Goal: Transaction & Acquisition: Book appointment/travel/reservation

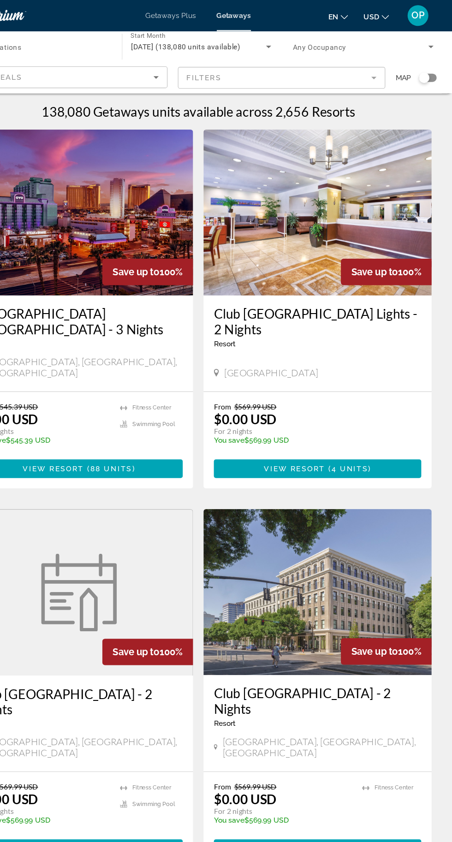
click at [434, 72] on div "Search widget" at bounding box center [430, 68] width 16 height 7
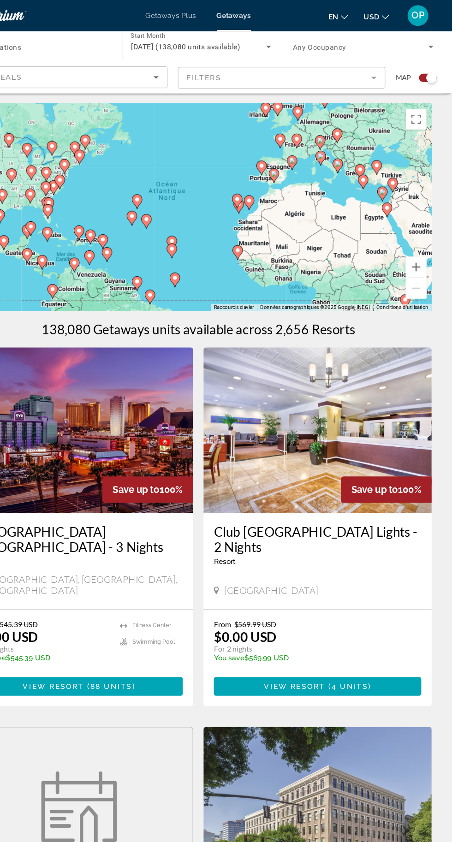
click at [421, 18] on span "OP" at bounding box center [422, 13] width 12 height 9
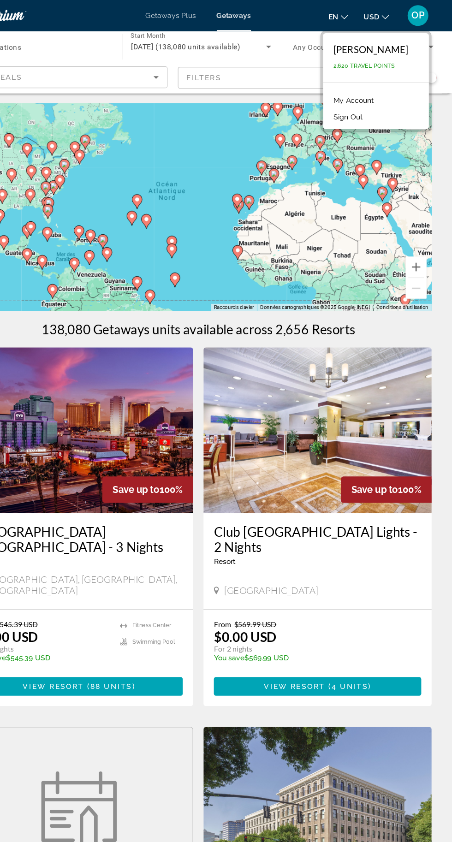
click at [355, 211] on div "Pour activer le glissement avec le clavier, appuyez sur Alt+Entrée. Une fois ce…" at bounding box center [225, 184] width 415 height 184
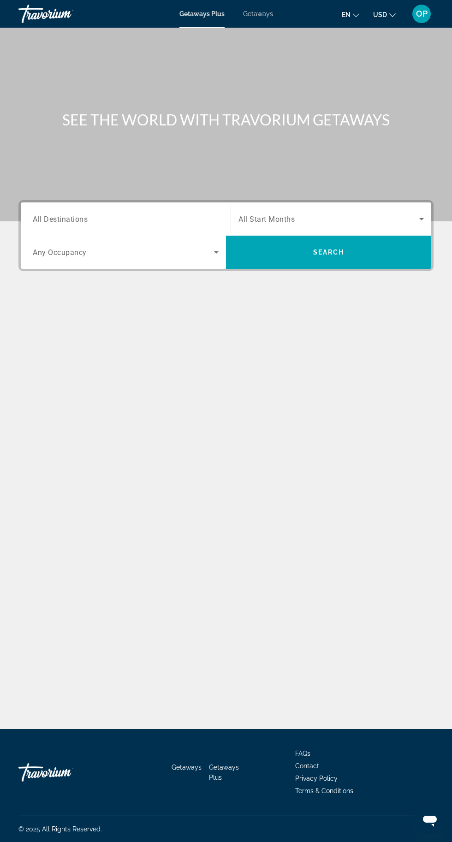
click at [421, 14] on span "OP" at bounding box center [422, 13] width 12 height 9
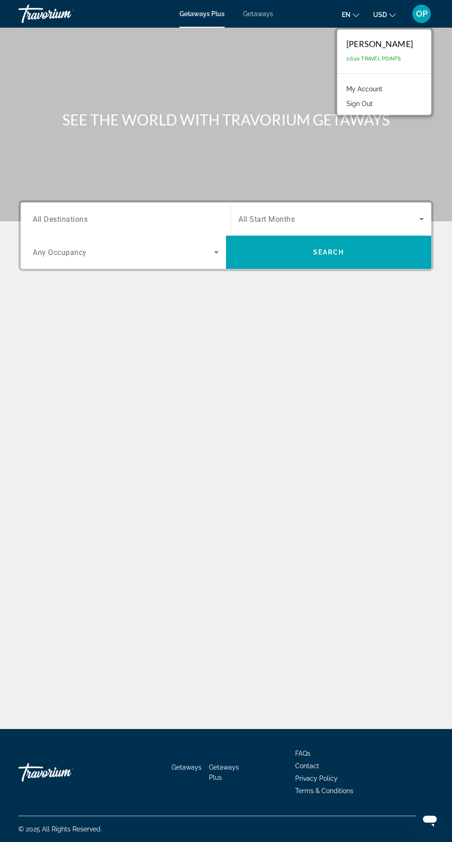
click at [384, 88] on link "My Account" at bounding box center [364, 89] width 45 height 12
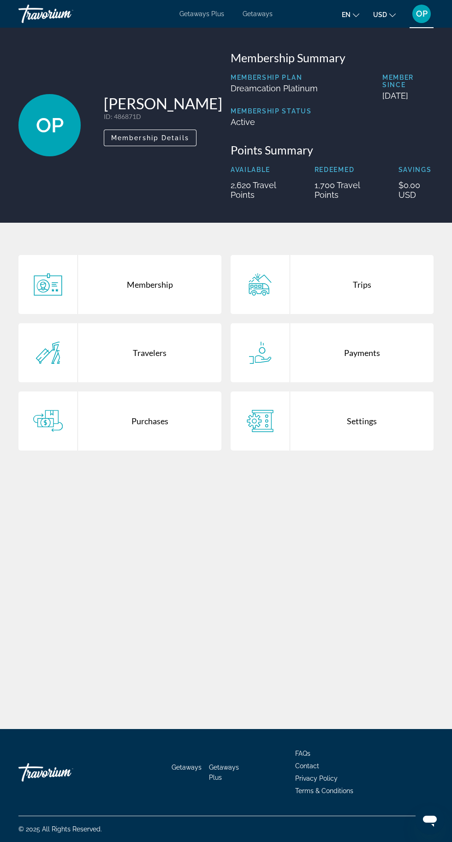
click at [299, 95] on div "Membership Plan Dreamcation Platinum" at bounding box center [274, 91] width 87 height 34
click at [201, 441] on div "Purchases" at bounding box center [149, 420] width 143 height 59
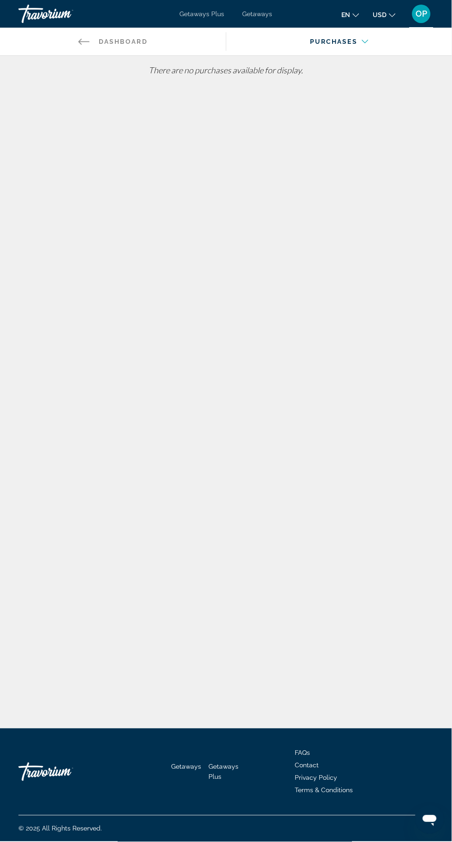
click at [422, 17] on span "OP" at bounding box center [422, 13] width 12 height 9
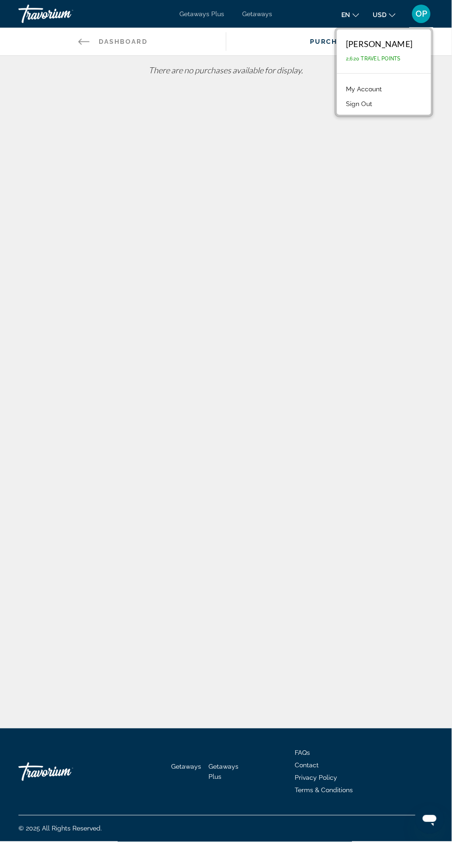
click at [377, 87] on link "My Account" at bounding box center [364, 89] width 45 height 12
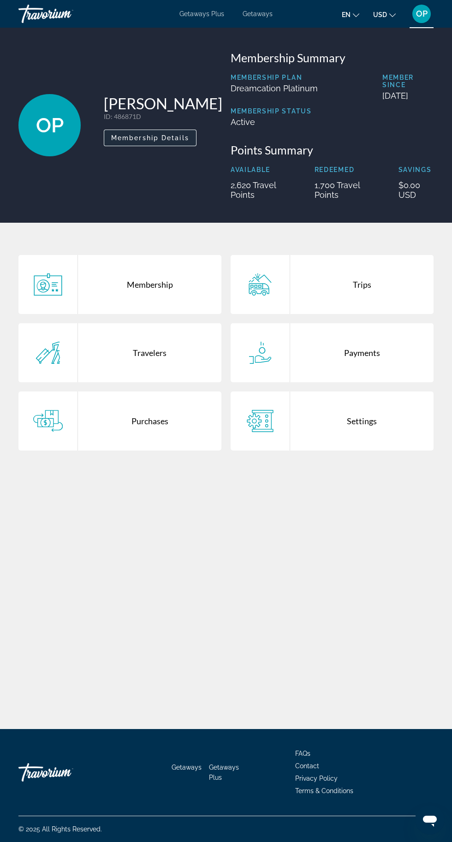
click at [172, 146] on span "Main content" at bounding box center [150, 138] width 92 height 22
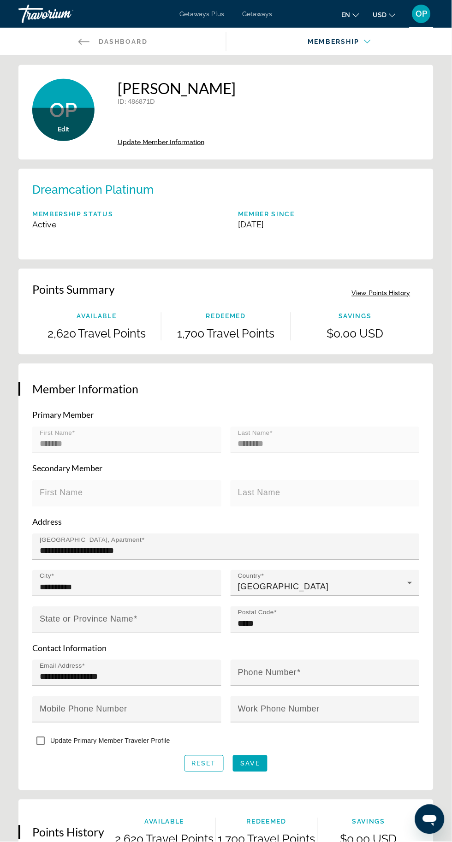
click at [423, 15] on span "OP" at bounding box center [422, 13] width 12 height 9
click at [324, 271] on div "Points Summary View Points History Available 2,620 Travel Points Redeemed 1,700…" at bounding box center [225, 312] width 415 height 86
click at [356, 49] on div "Main content" at bounding box center [337, 49] width 207 height 11
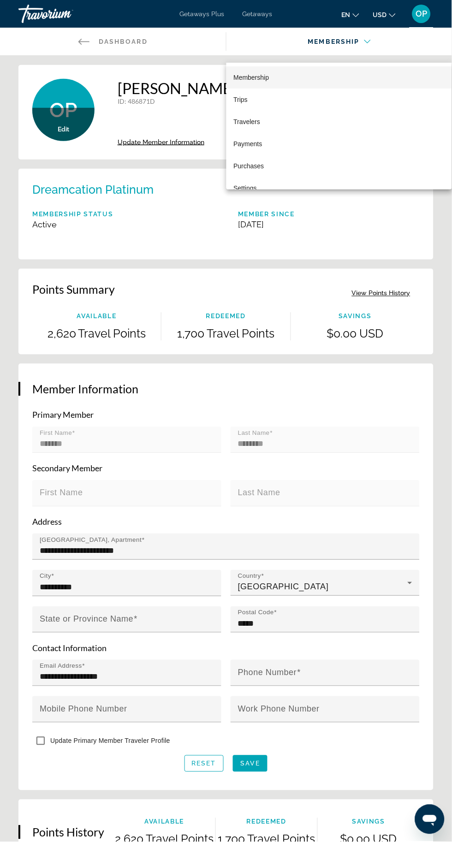
click at [129, 36] on div at bounding box center [226, 421] width 452 height 842
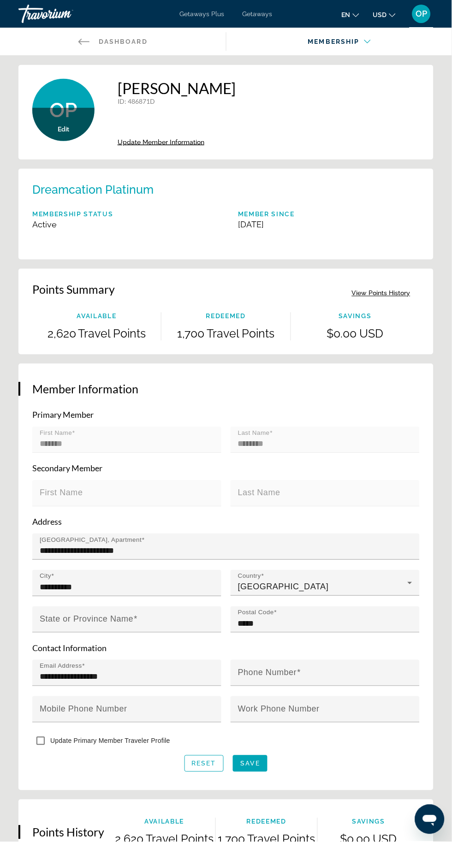
click at [87, 53] on link "Back to Dashboard Dashboard" at bounding box center [113, 42] width 226 height 28
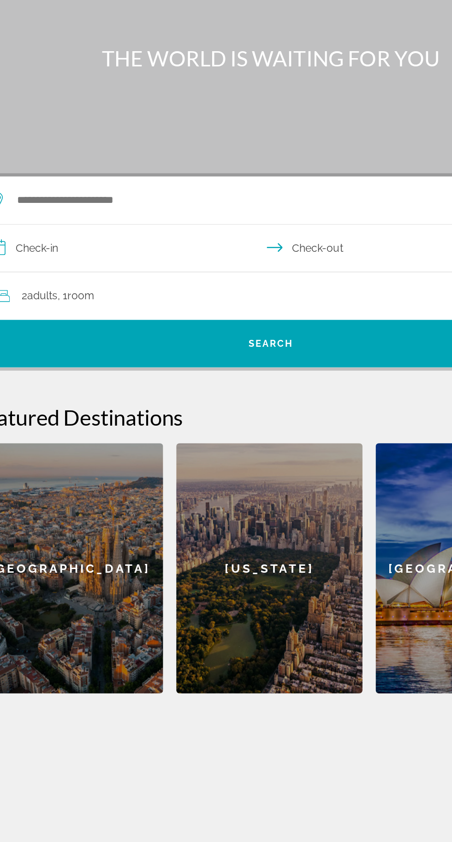
scroll to position [1, 0]
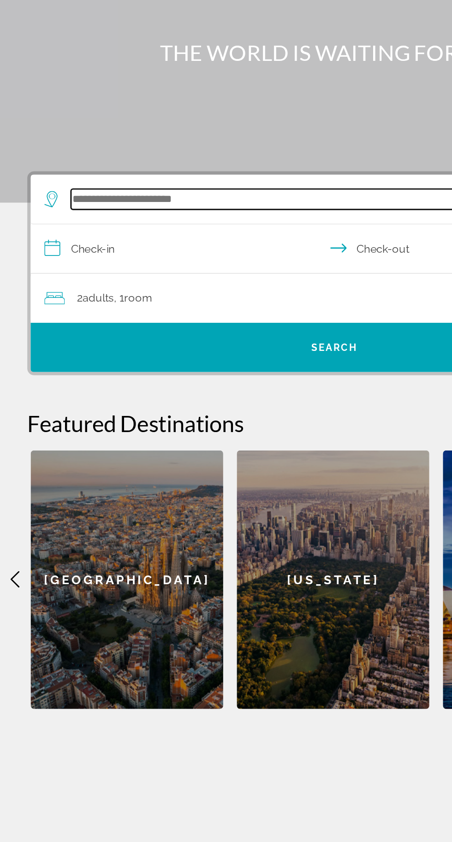
click at [119, 217] on input "Search widget" at bounding box center [228, 219] width 360 height 14
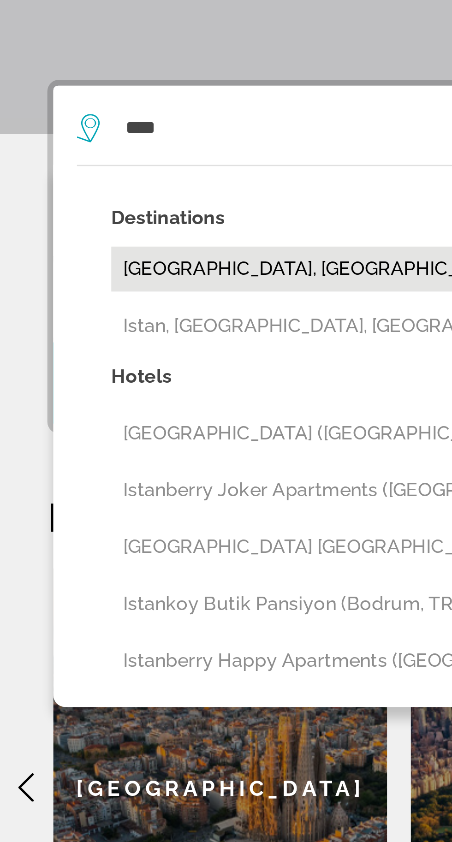
click at [107, 275] on button "[GEOGRAPHIC_DATA], [GEOGRAPHIC_DATA] (IST)" at bounding box center [232, 274] width 379 height 18
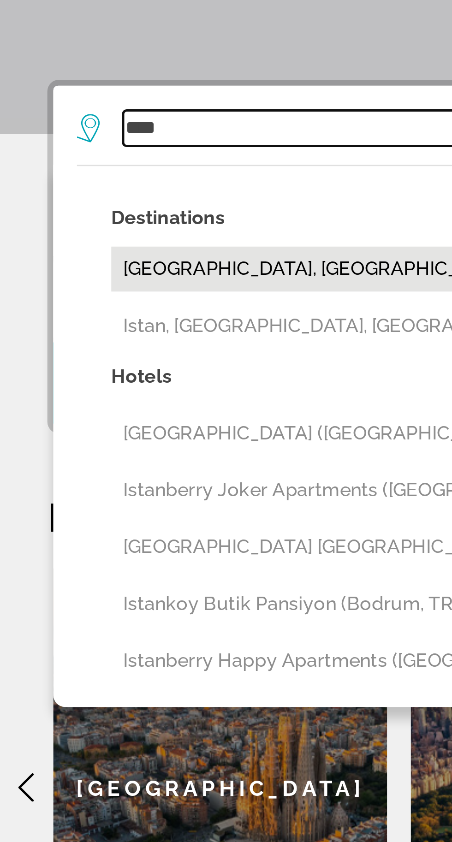
type input "**********"
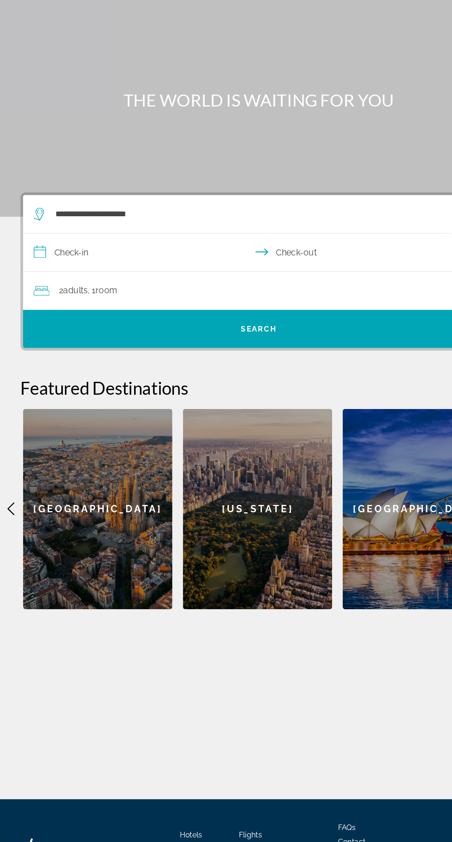
click at [109, 261] on input "**********" at bounding box center [228, 254] width 414 height 36
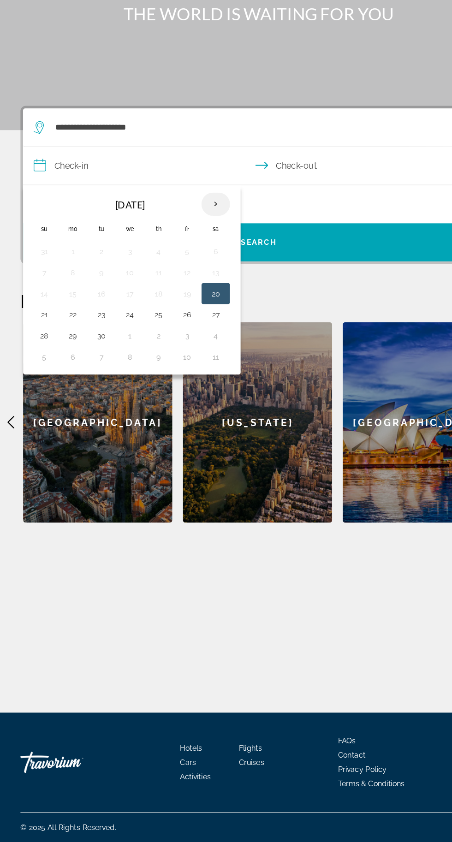
click at [197, 288] on th "Next month" at bounding box center [188, 286] width 25 height 20
click at [166, 381] on button "24" at bounding box center [163, 382] width 15 height 13
click at [292, 261] on input "**********" at bounding box center [228, 254] width 414 height 36
click at [68, 394] on button "27" at bounding box center [64, 400] width 15 height 13
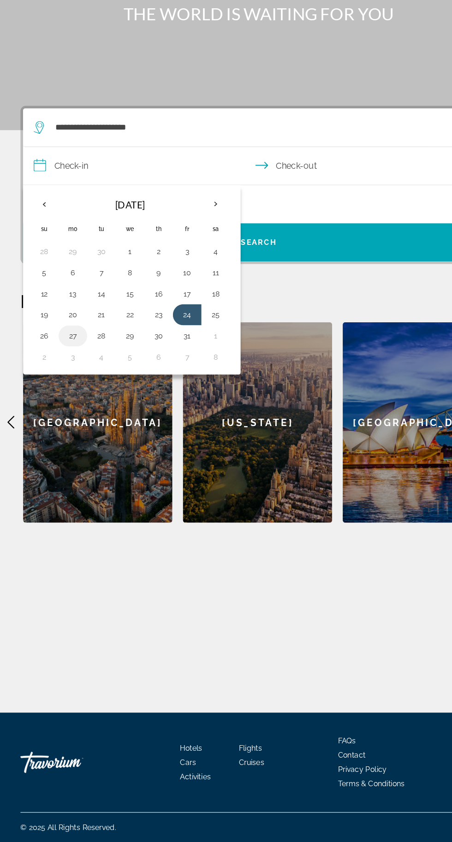
type input "**********"
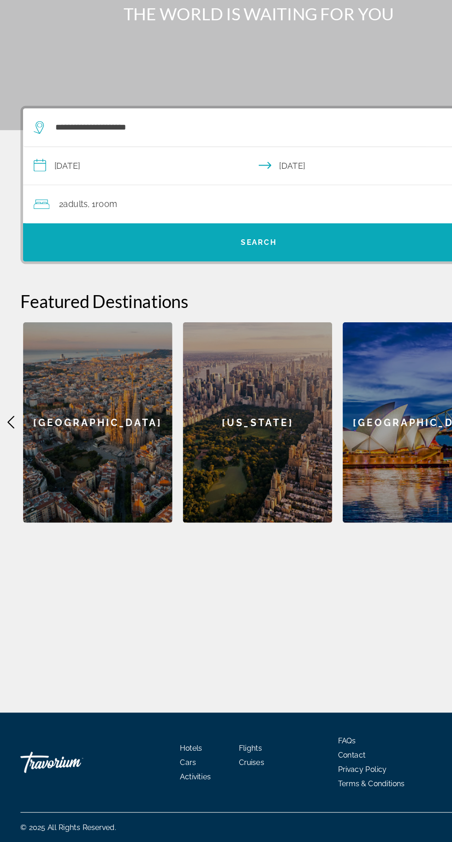
click at [276, 308] on span "Search widget" at bounding box center [226, 319] width 410 height 22
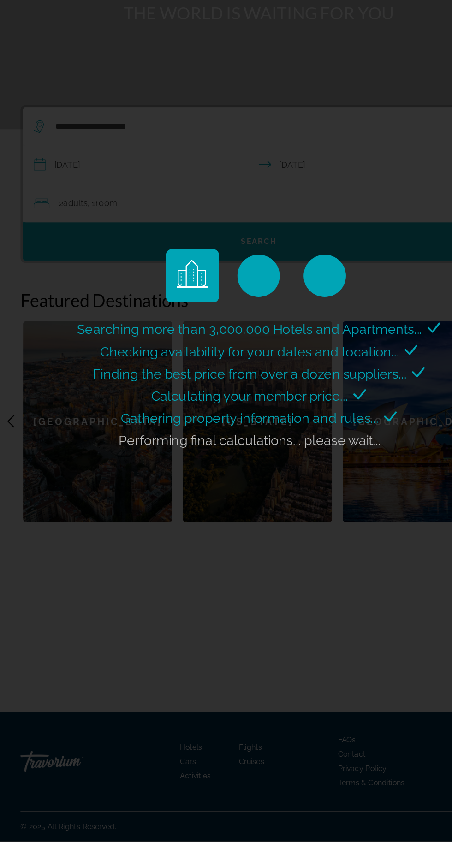
scroll to position [65, 0]
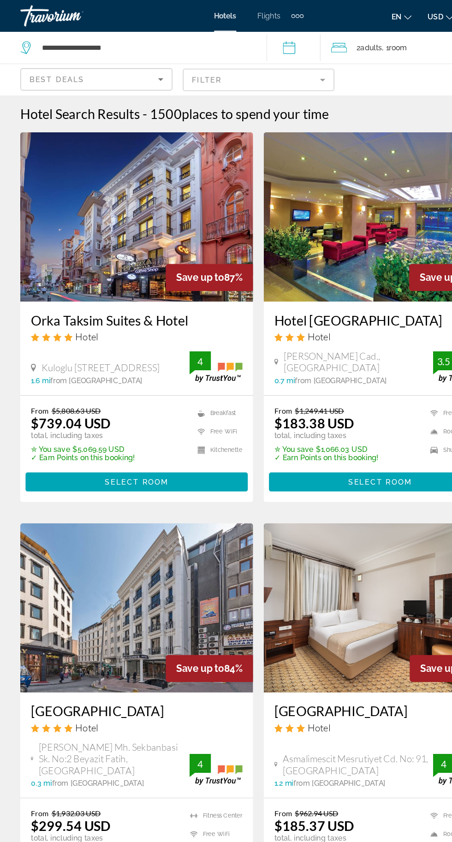
click at [284, 69] on mat-form-field "Filter" at bounding box center [226, 69] width 132 height 19
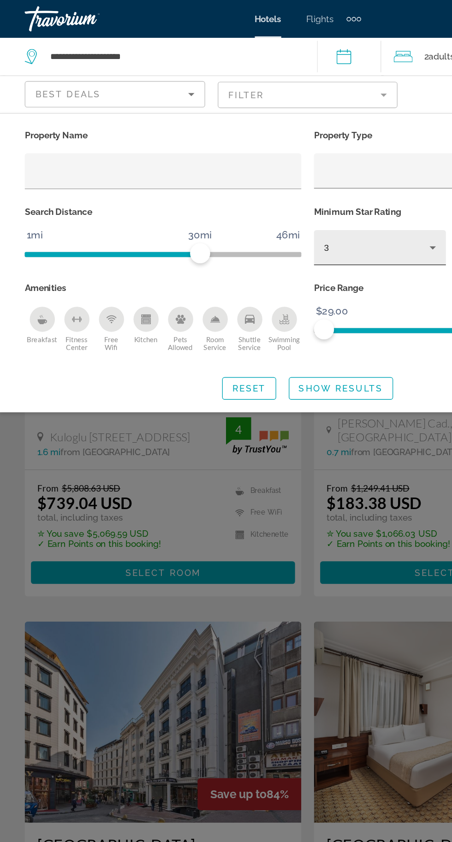
click at [306, 186] on div "3" at bounding box center [276, 181] width 77 height 11
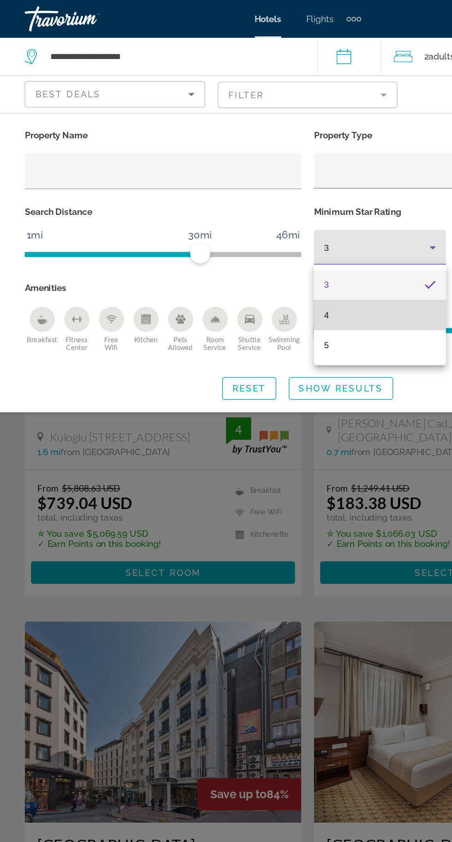
click at [300, 239] on mat-option "4" at bounding box center [279, 231] width 97 height 22
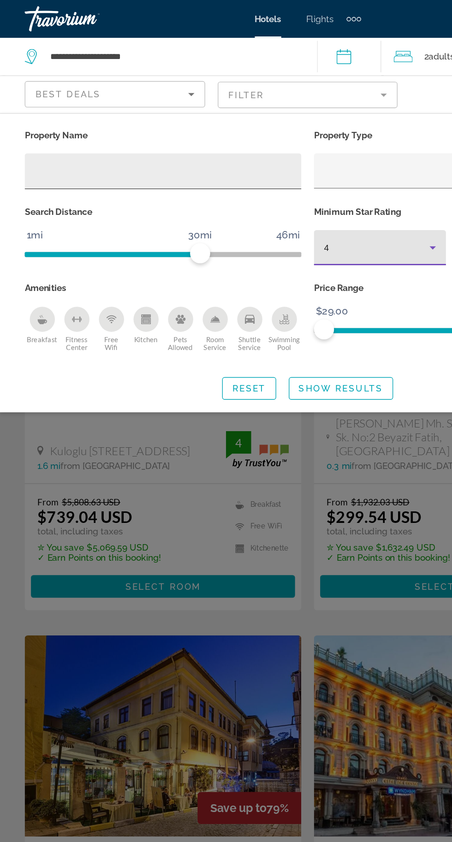
click at [107, 128] on input "Hotel Filters" at bounding box center [120, 125] width 188 height 11
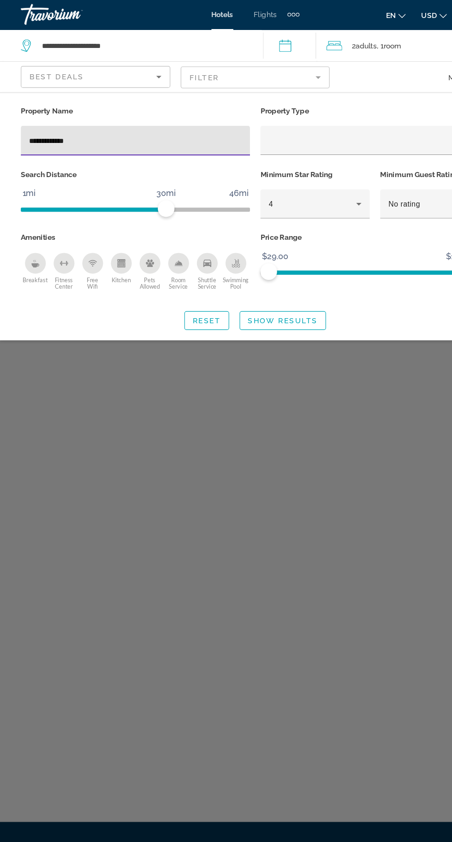
type input "**********"
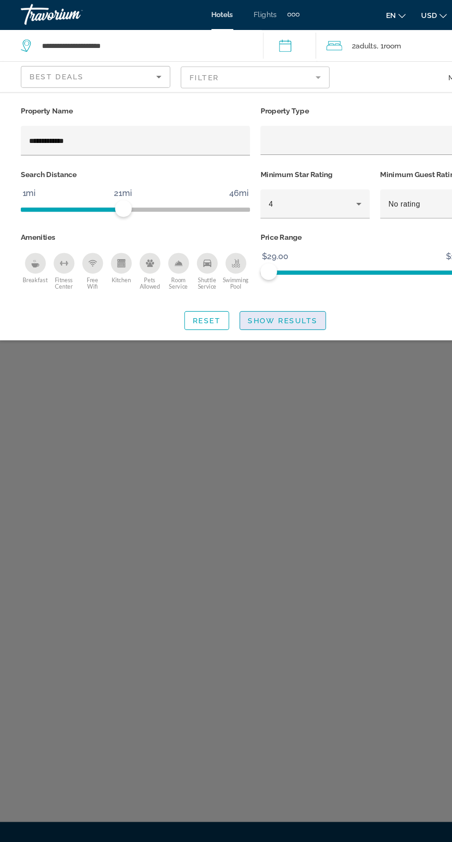
click at [263, 288] on span "Show Results" at bounding box center [250, 284] width 62 height 7
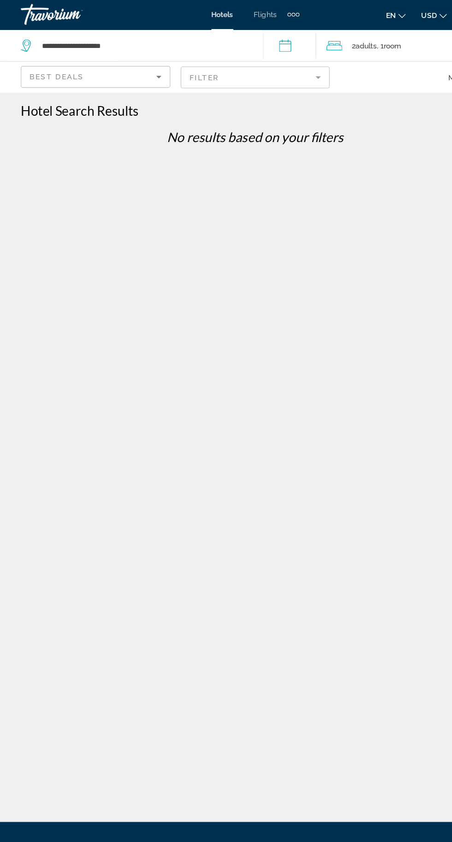
click at [278, 75] on mat-form-field "Filter" at bounding box center [226, 69] width 132 height 19
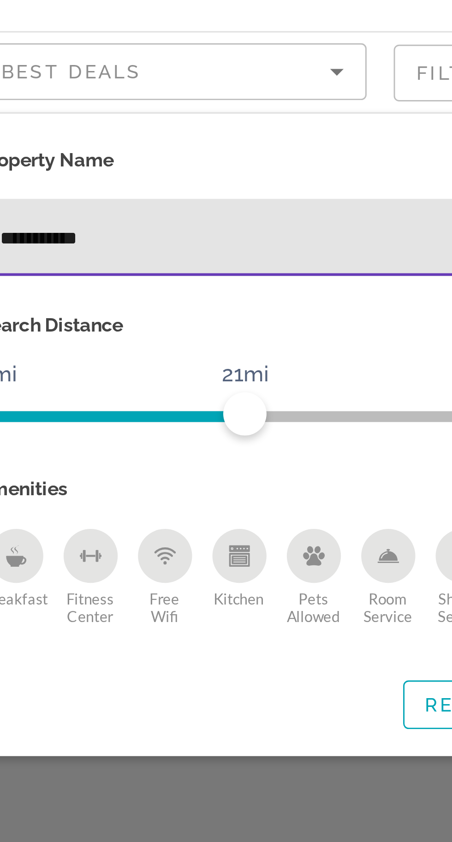
type input "**********"
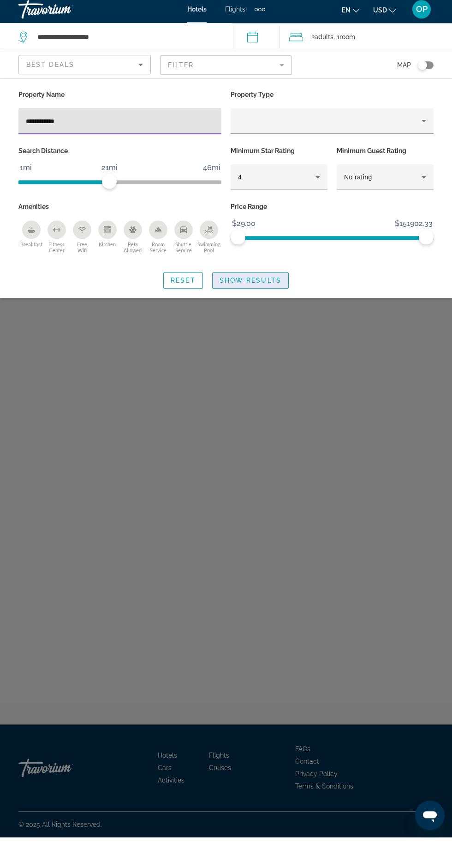
click at [277, 279] on span "Search widget" at bounding box center [251, 285] width 76 height 22
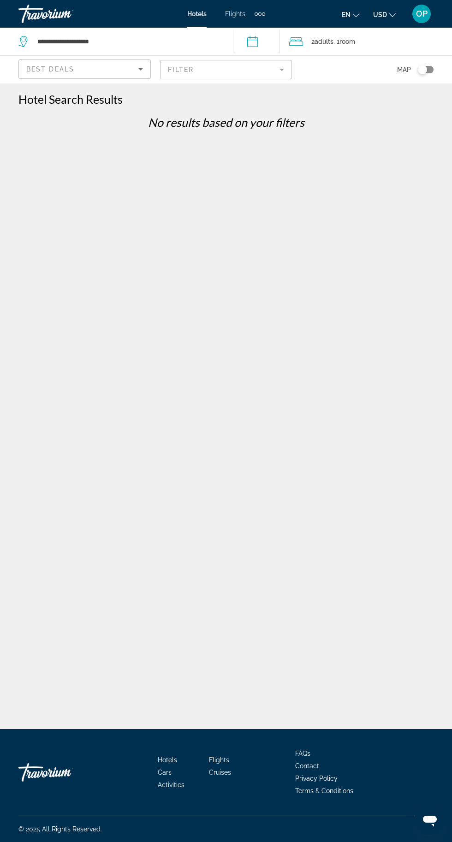
click at [284, 73] on mat-form-field "Filter" at bounding box center [226, 69] width 132 height 19
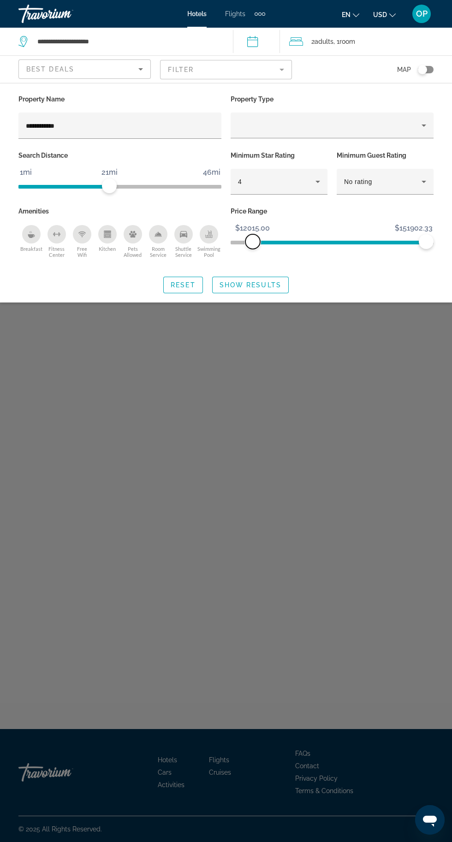
scroll to position [6, 0]
click at [421, 126] on icon "Property type" at bounding box center [423, 125] width 11 height 11
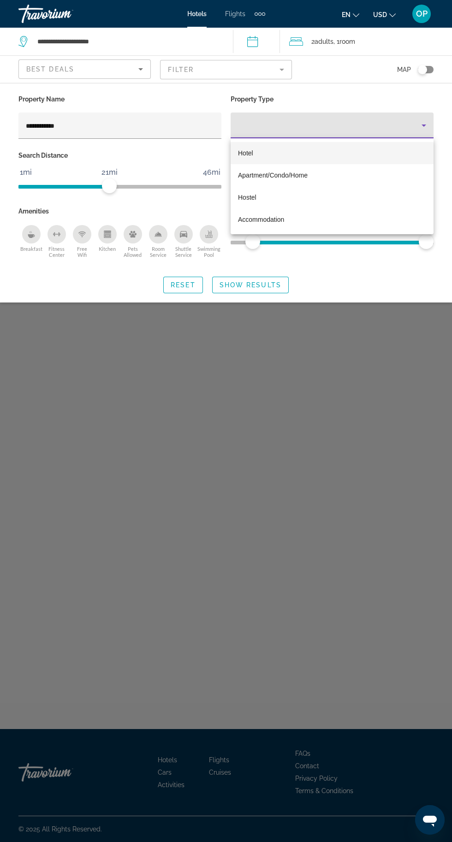
click at [374, 302] on div at bounding box center [226, 421] width 452 height 842
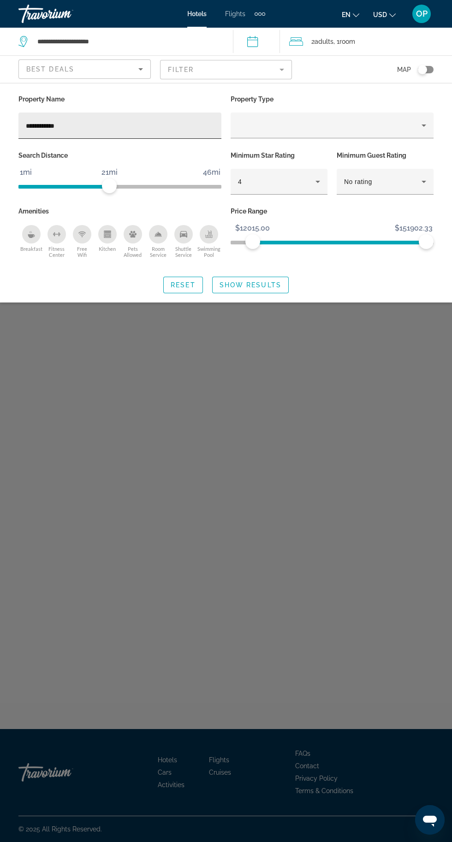
click at [142, 130] on input "**********" at bounding box center [120, 125] width 188 height 11
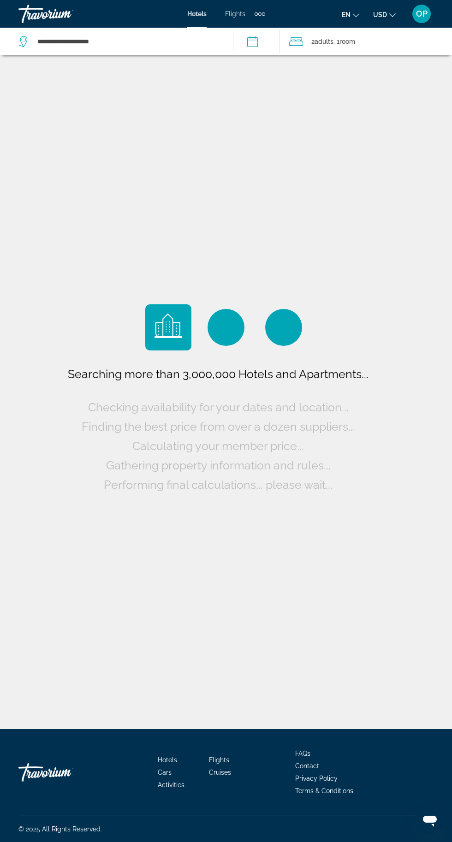
scroll to position [1, 0]
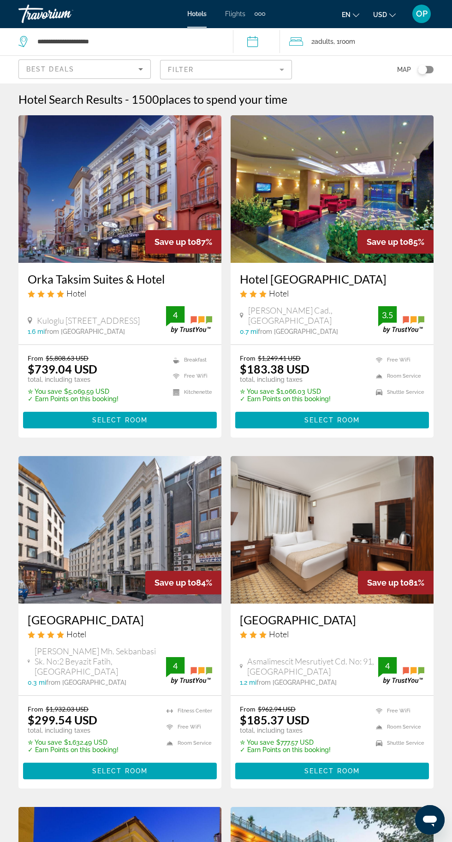
click at [287, 75] on mat-form-field "Filter" at bounding box center [226, 69] width 132 height 19
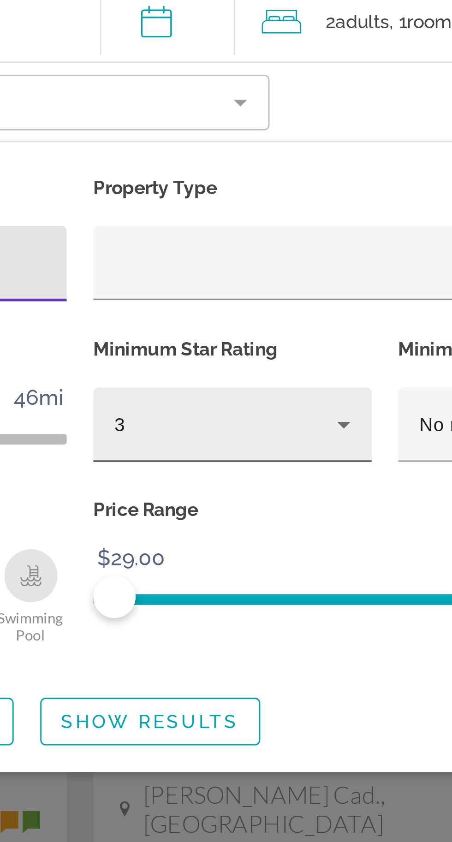
click at [318, 181] on icon "Hotel Filters" at bounding box center [317, 182] width 5 height 2
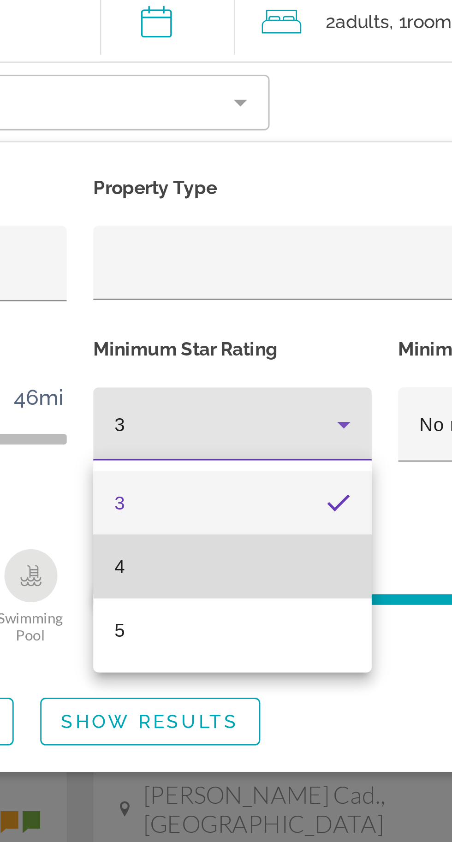
click at [314, 228] on mat-option "4" at bounding box center [279, 231] width 97 height 22
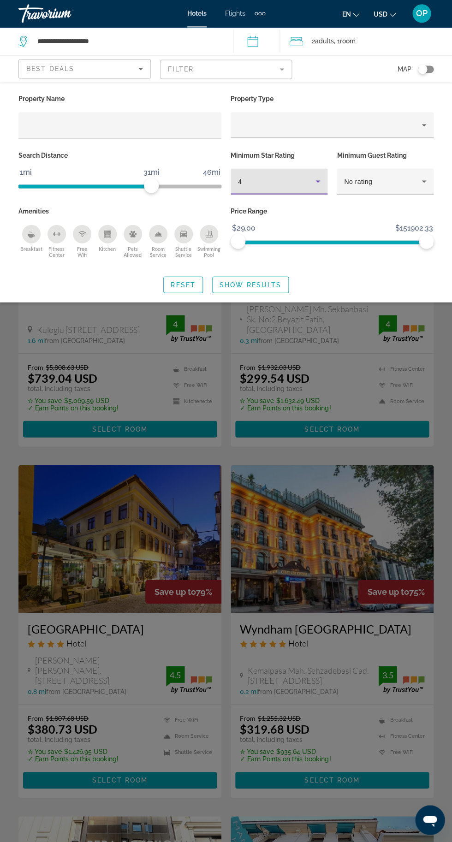
scroll to position [1, 0]
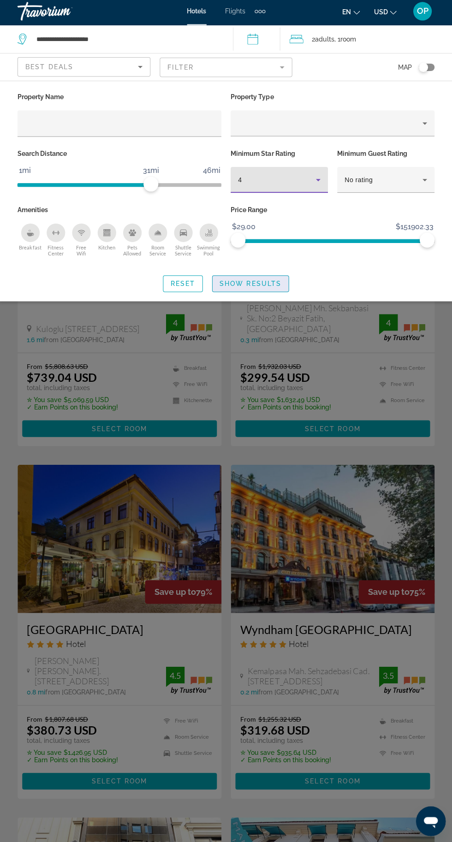
click at [257, 284] on span "Show Results" at bounding box center [250, 284] width 62 height 7
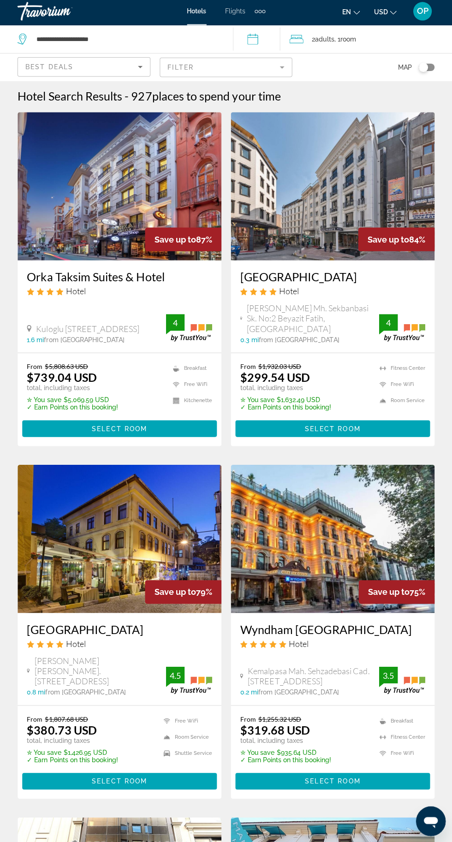
click at [279, 73] on mat-form-field "Filter" at bounding box center [226, 69] width 132 height 19
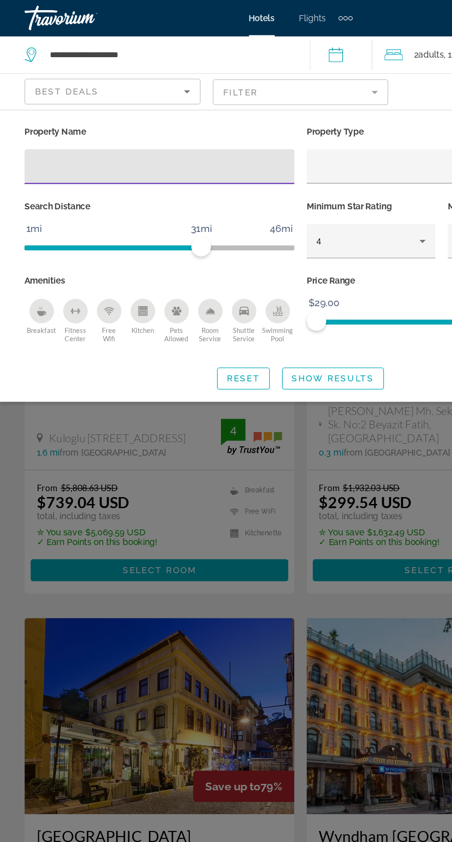
click at [142, 70] on icon "Sort by" at bounding box center [140, 69] width 11 height 11
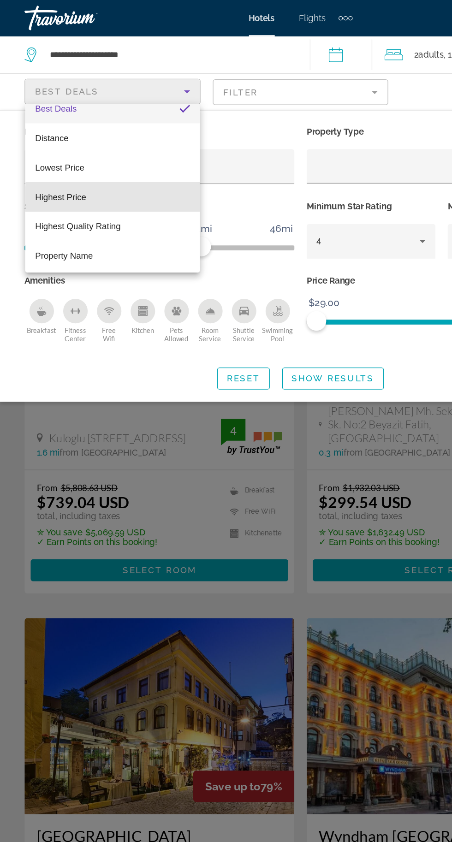
scroll to position [12, 0]
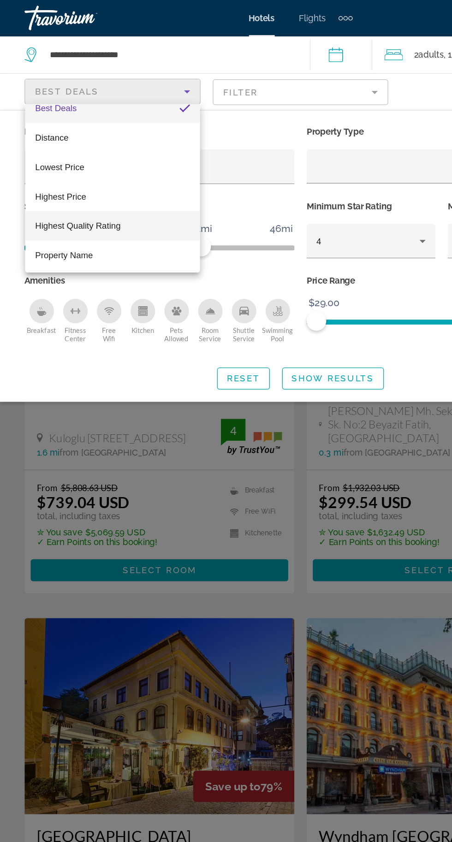
click at [97, 178] on mat-option "Highest Quality Rating" at bounding box center [84, 170] width 131 height 22
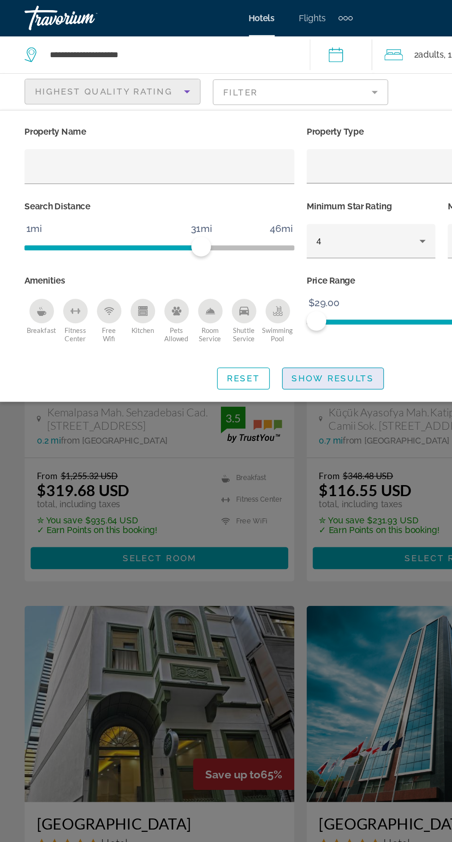
click at [264, 285] on span "Show Results" at bounding box center [250, 284] width 62 height 7
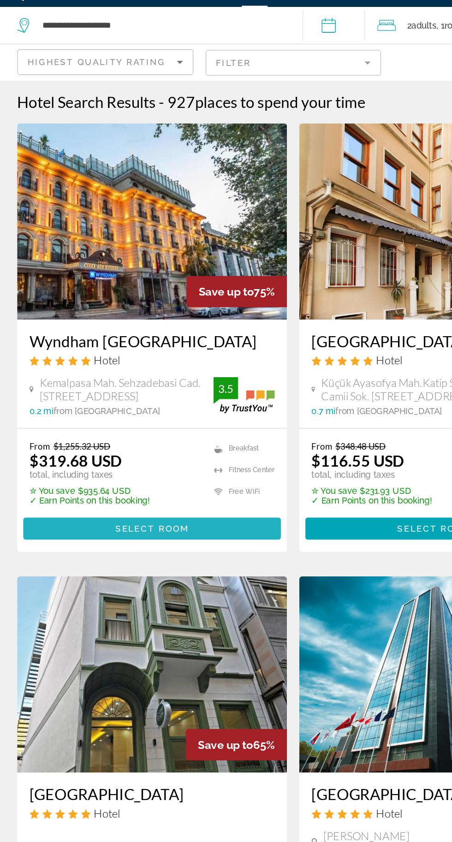
click at [174, 431] on span "Main content" at bounding box center [120, 420] width 194 height 22
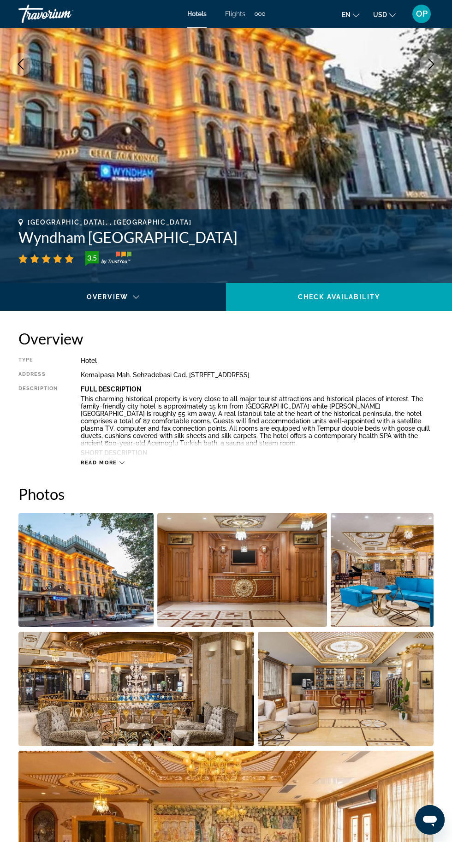
scroll to position [184, 0]
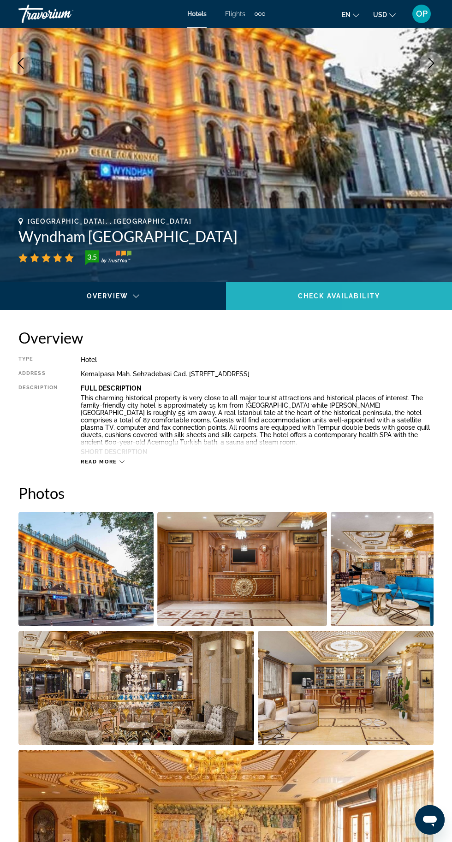
click at [363, 296] on span "Check Availability" at bounding box center [339, 295] width 82 height 7
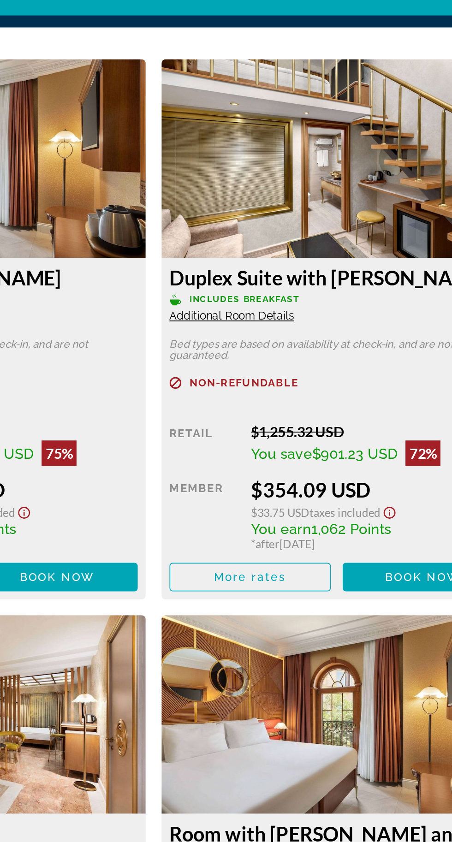
scroll to position [1428, 0]
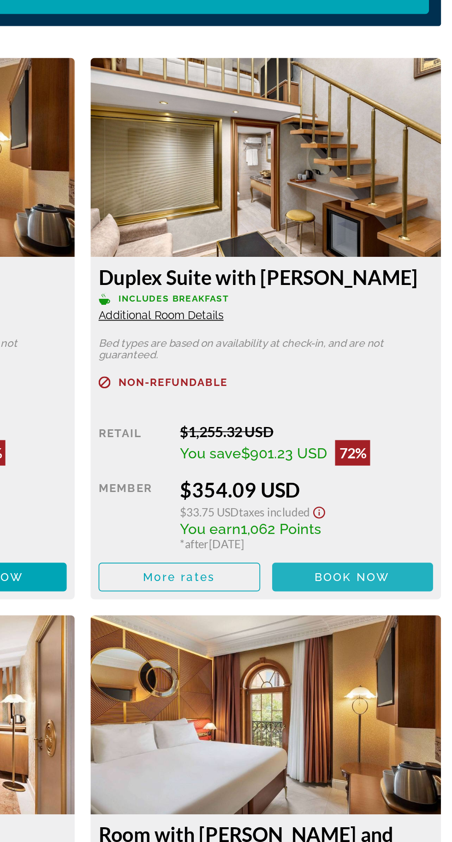
click at [401, 519] on span "Main content" at bounding box center [383, 513] width 94 height 22
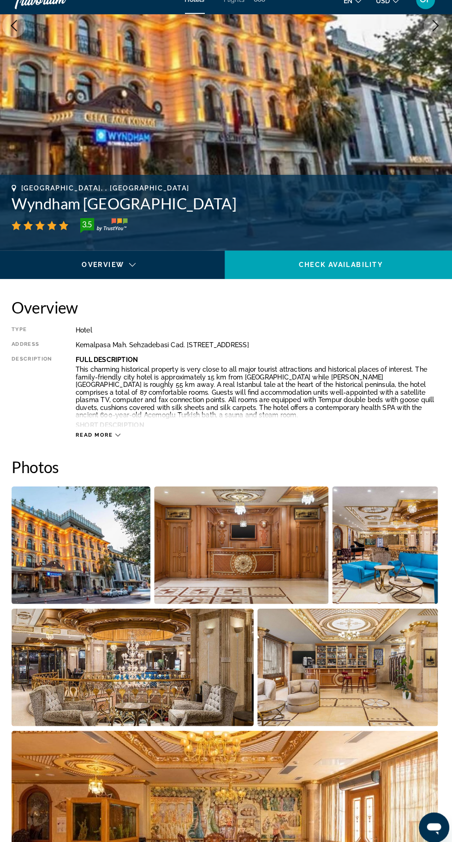
scroll to position [207, 0]
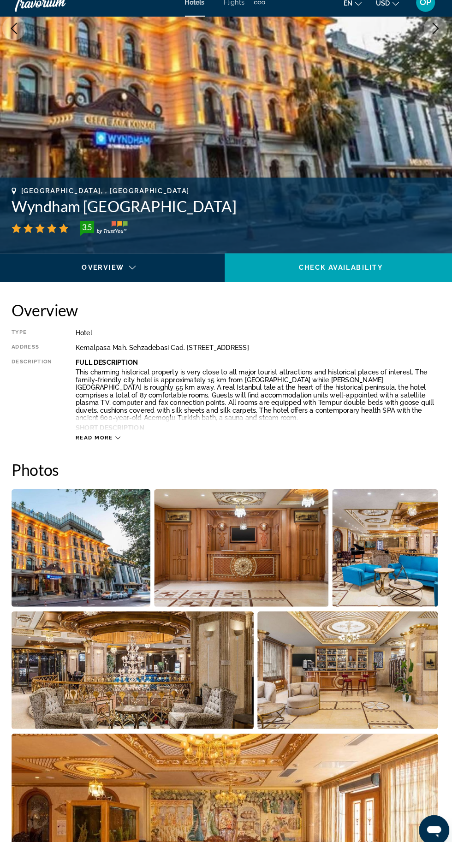
click at [121, 437] on icon "Main content" at bounding box center [121, 437] width 5 height 5
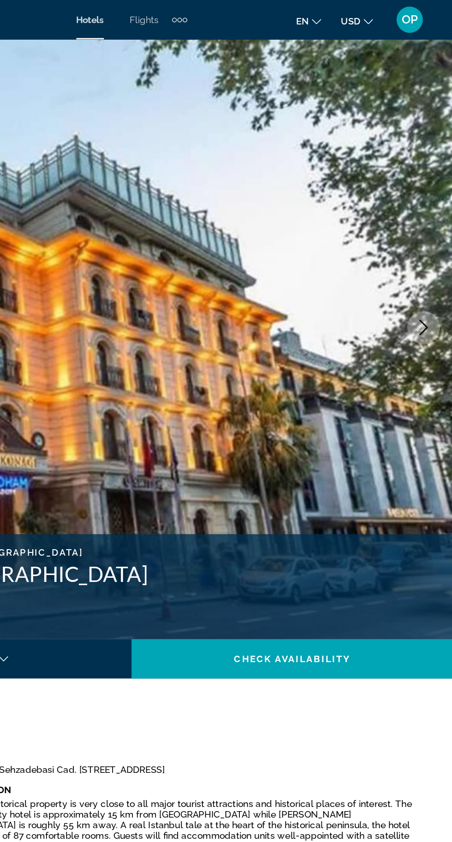
scroll to position [0, 0]
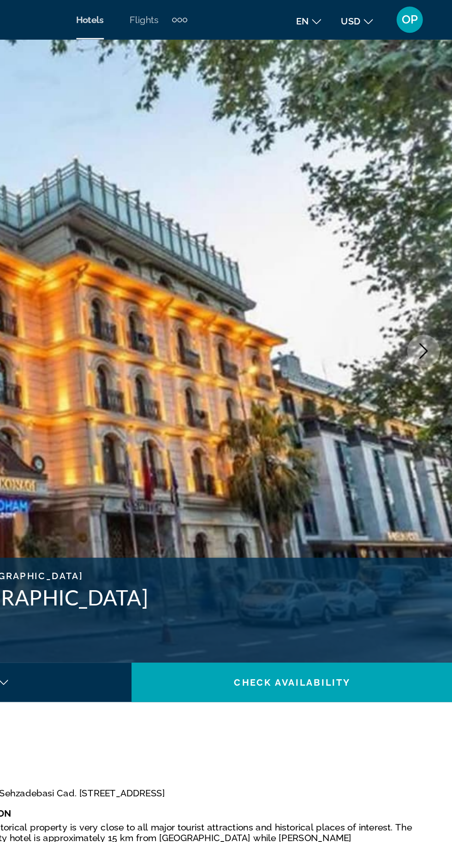
click at [356, 15] on icon "Change language" at bounding box center [356, 15] width 6 height 6
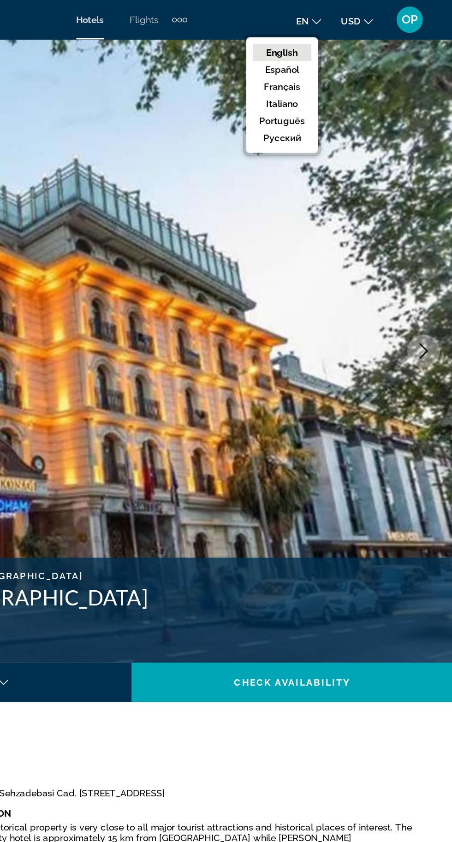
click at [338, 103] on ul "English Español Français Italiano Português русский" at bounding box center [332, 66] width 50 height 81
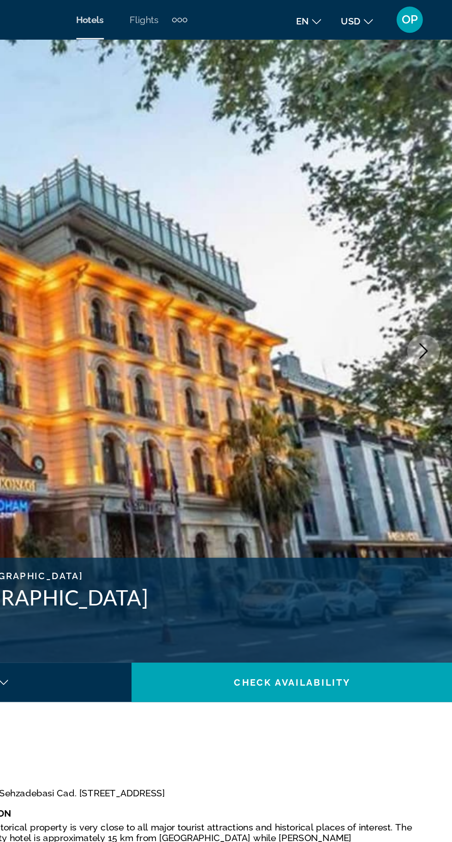
click at [356, 15] on icon "Change language" at bounding box center [356, 15] width 6 height 6
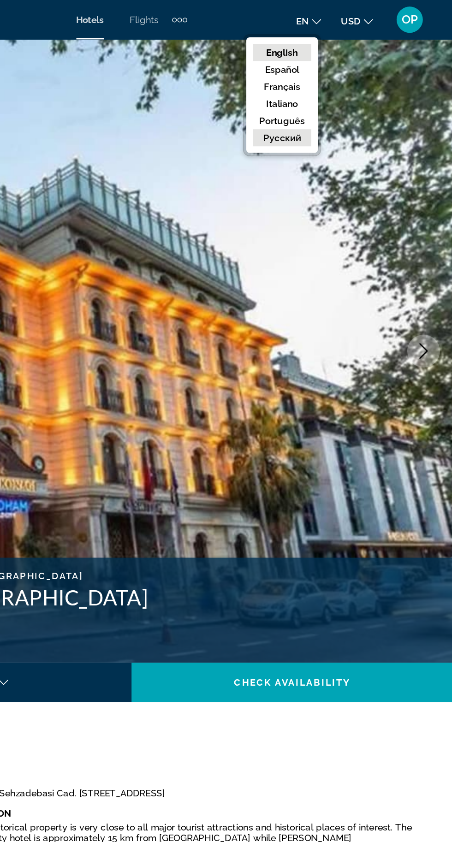
click at [336, 102] on button "русский" at bounding box center [331, 97] width 41 height 12
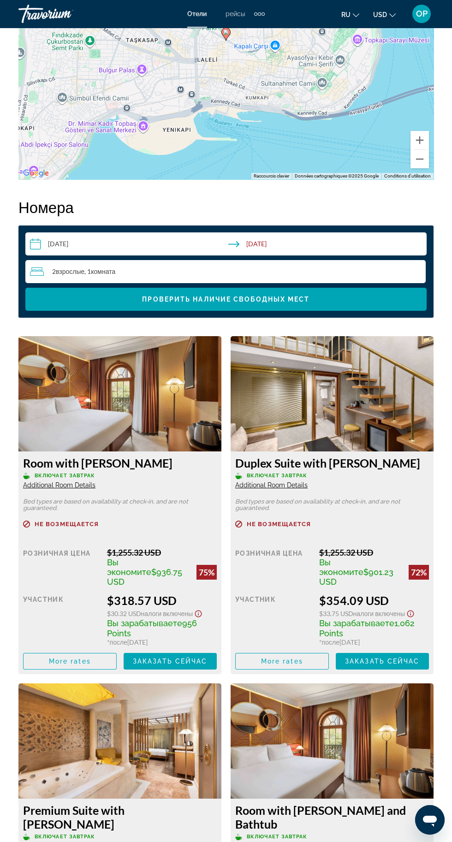
scroll to position [1302, 0]
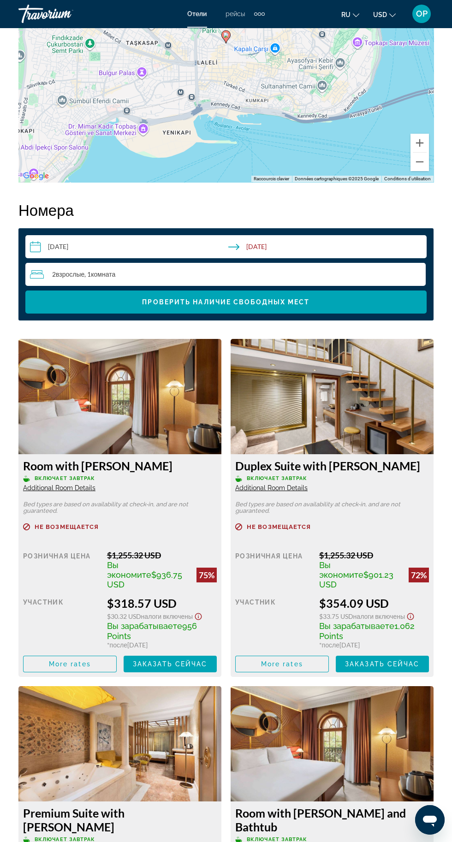
click at [113, 250] on input "**********" at bounding box center [227, 248] width 405 height 26
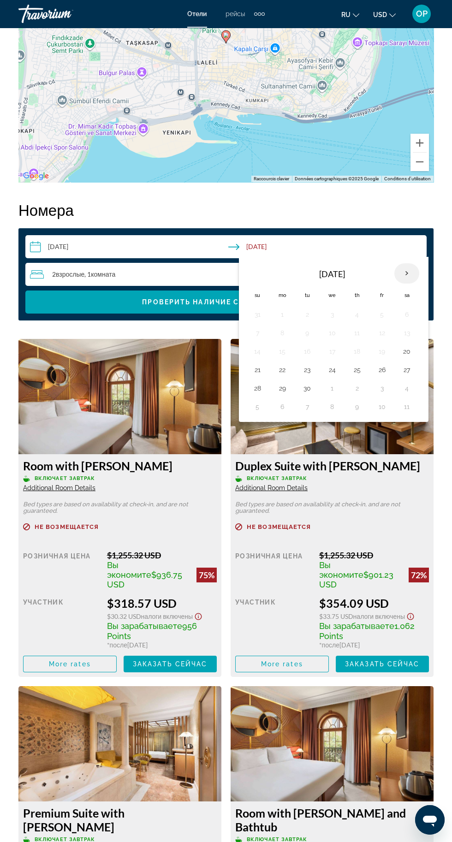
click at [413, 270] on th "Next month" at bounding box center [406, 273] width 25 height 20
click at [359, 373] on button "23" at bounding box center [356, 369] width 15 height 13
click at [288, 363] on button "20" at bounding box center [282, 369] width 15 height 13
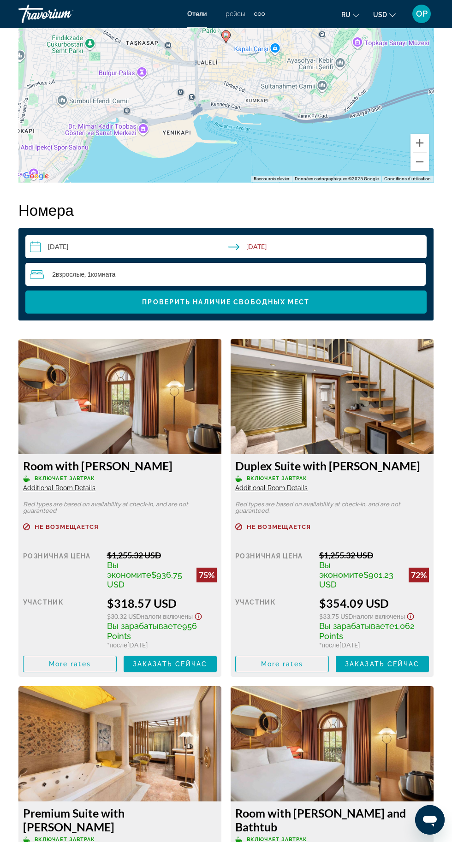
click at [287, 248] on input "**********" at bounding box center [227, 248] width 405 height 26
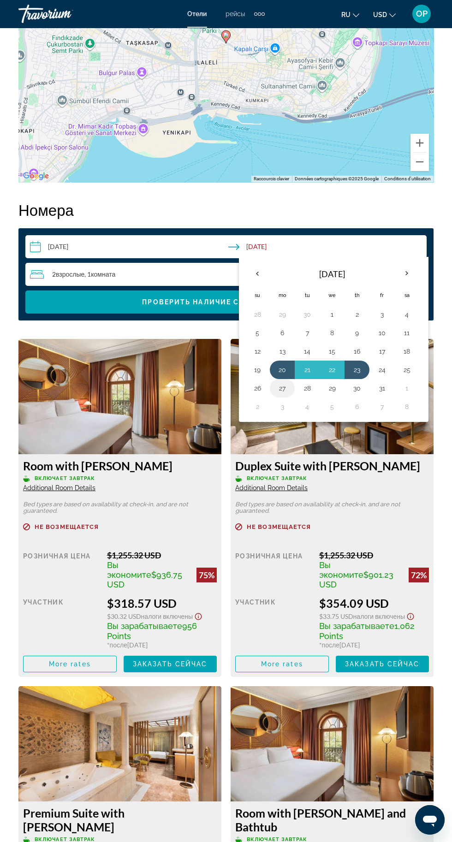
click at [287, 384] on button "27" at bounding box center [282, 388] width 15 height 13
click at [285, 369] on button "20" at bounding box center [282, 369] width 15 height 13
type input "**********"
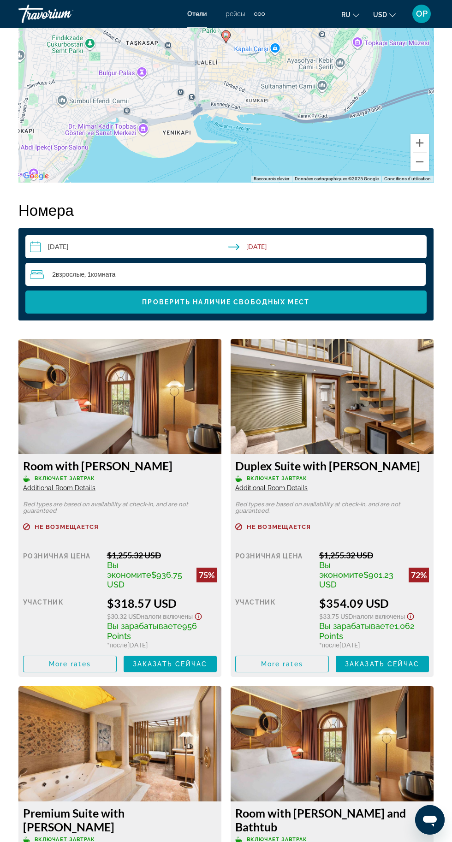
click at [263, 298] on span "Проверить наличие свободных мест" at bounding box center [225, 301] width 167 height 7
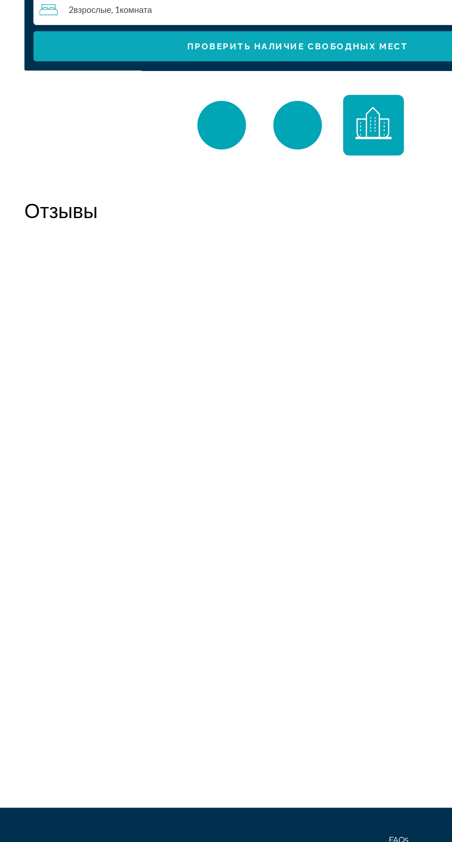
scroll to position [1448, 0]
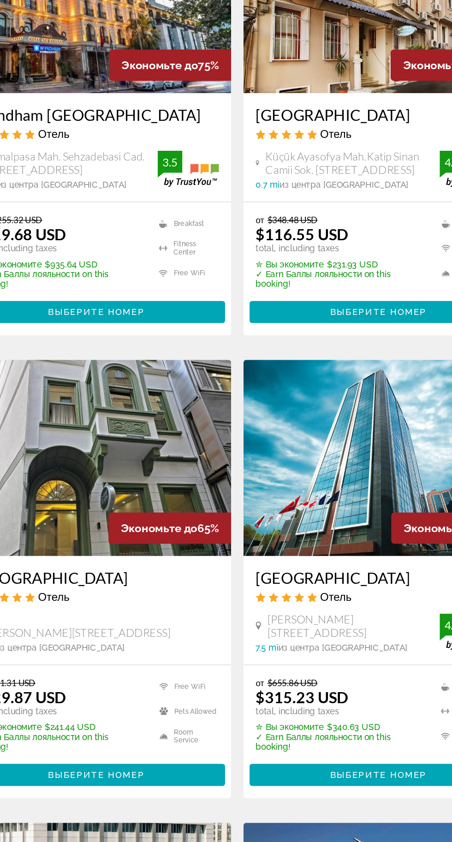
click at [350, 726] on div "от $655.86 USD $315.23 USD total, including taxes" at bounding box center [304, 716] width 128 height 29
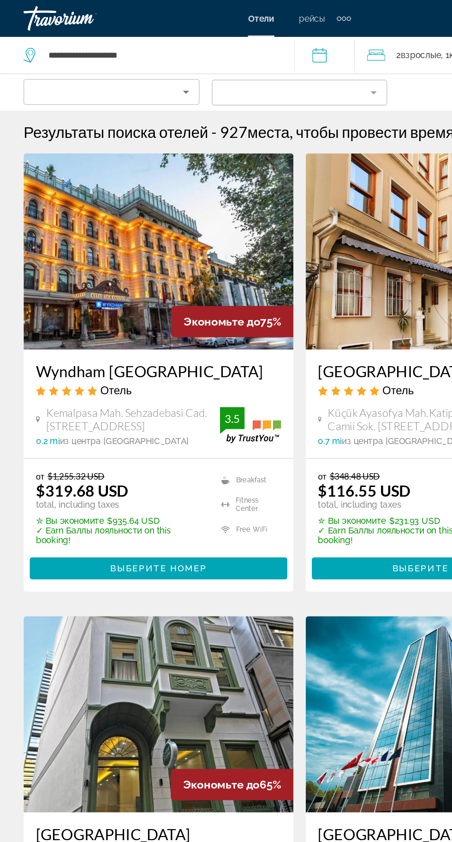
click at [256, 42] on input "**********" at bounding box center [246, 43] width 49 height 30
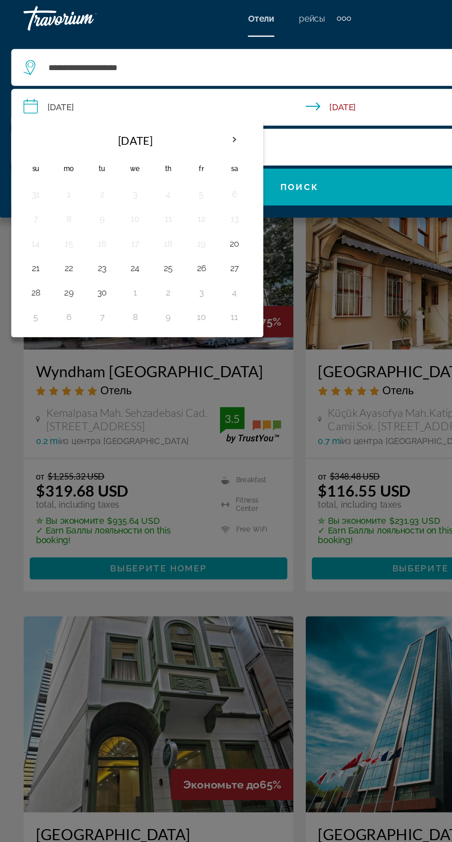
click at [184, 111] on th "Next month" at bounding box center [177, 105] width 25 height 20
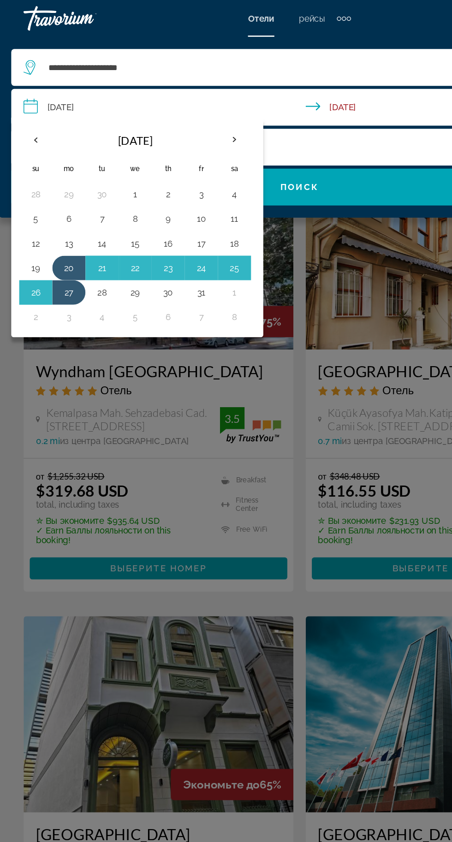
click at [213, 319] on div "Main content" at bounding box center [226, 421] width 452 height 842
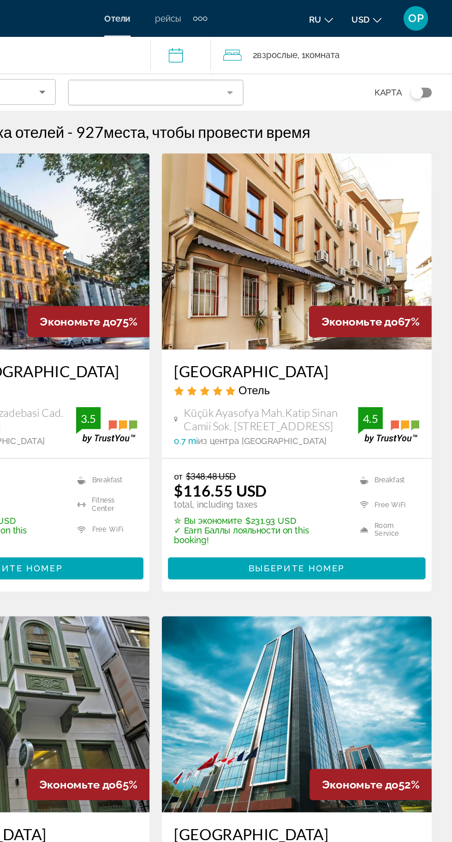
click at [432, 67] on div "Toggle map" at bounding box center [426, 69] width 16 height 7
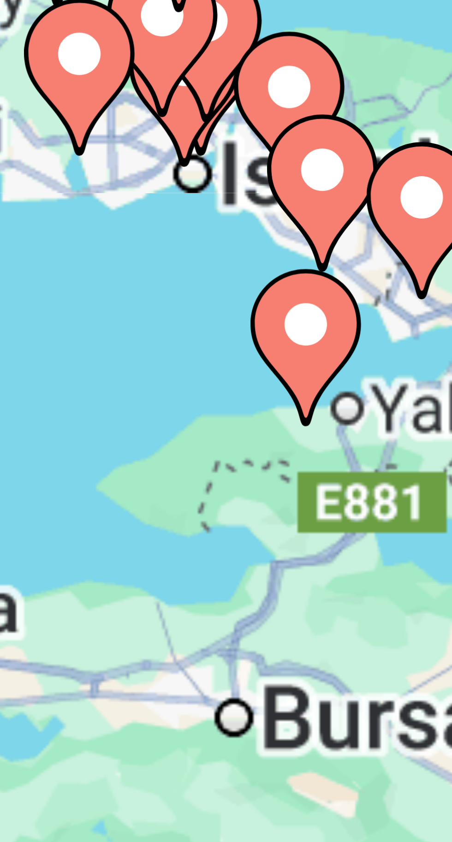
scroll to position [28, 0]
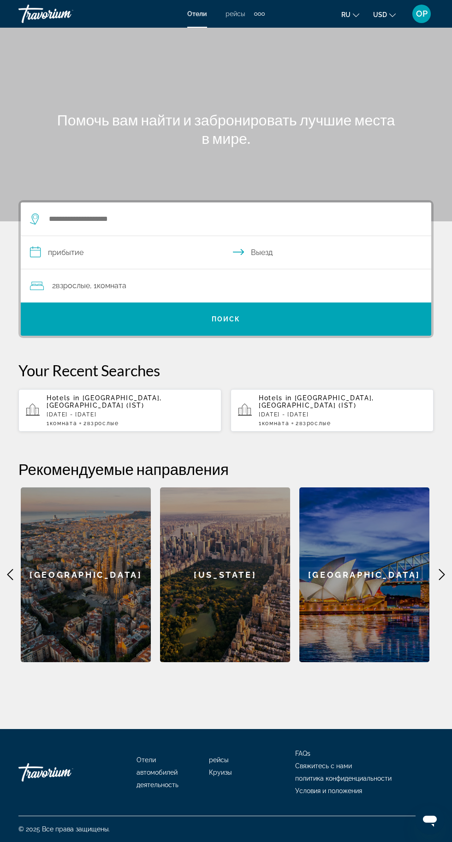
click at [156, 240] on input "**********" at bounding box center [228, 254] width 414 height 36
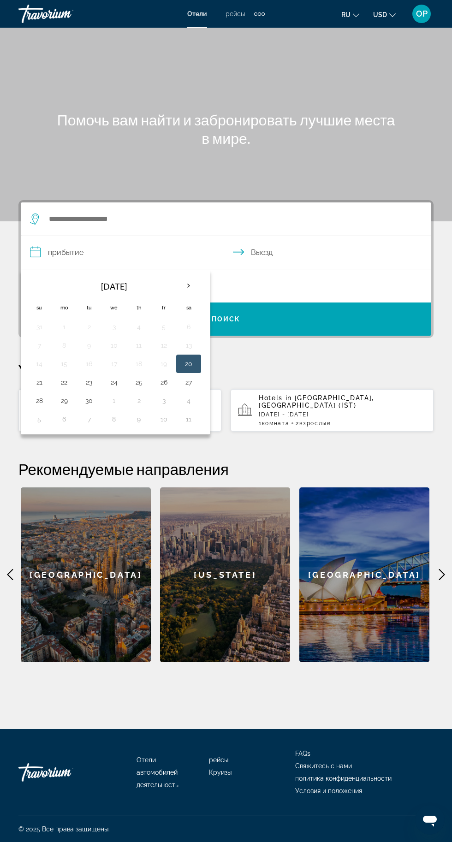
scroll to position [70, 0]
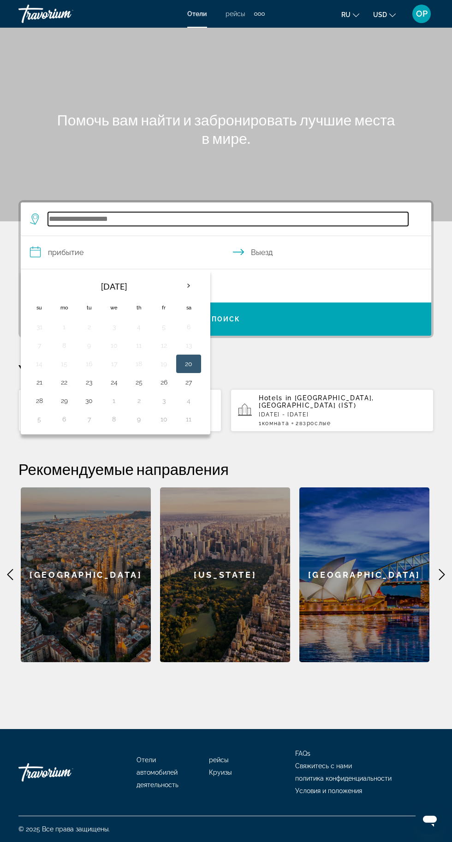
click at [101, 212] on input "Search widget" at bounding box center [228, 219] width 360 height 14
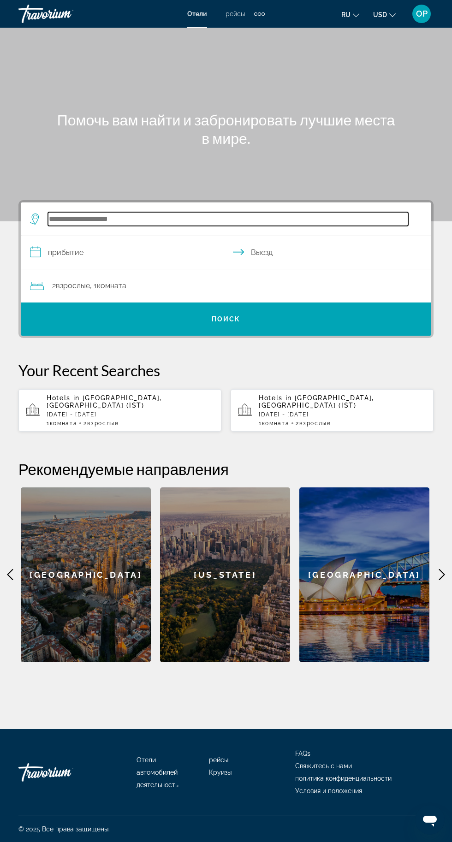
click at [61, 212] on input "Search widget" at bounding box center [228, 219] width 360 height 14
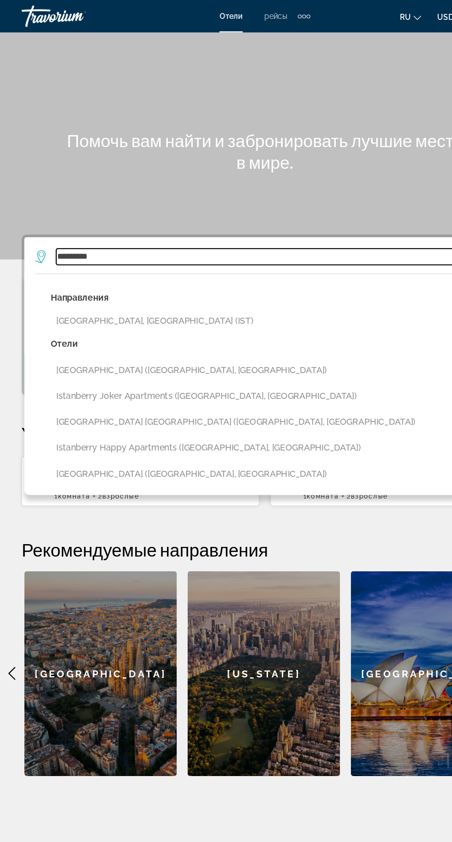
scroll to position [64, 0]
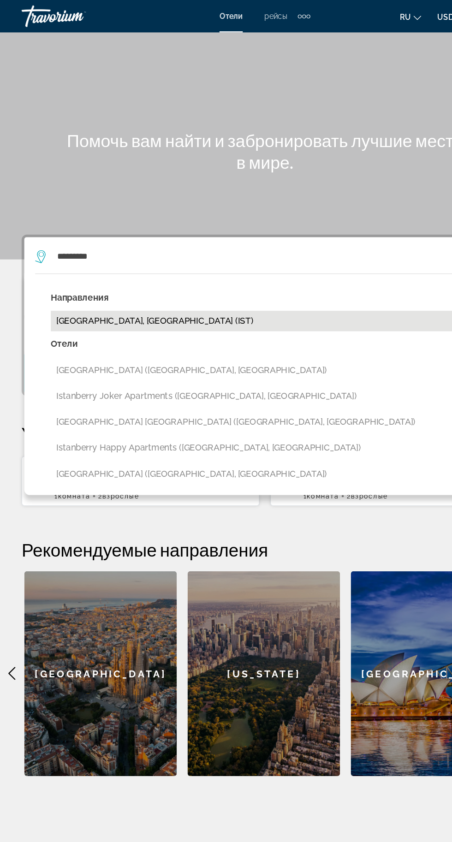
click at [105, 265] on button "[GEOGRAPHIC_DATA], [GEOGRAPHIC_DATA] (IST)" at bounding box center [232, 274] width 379 height 18
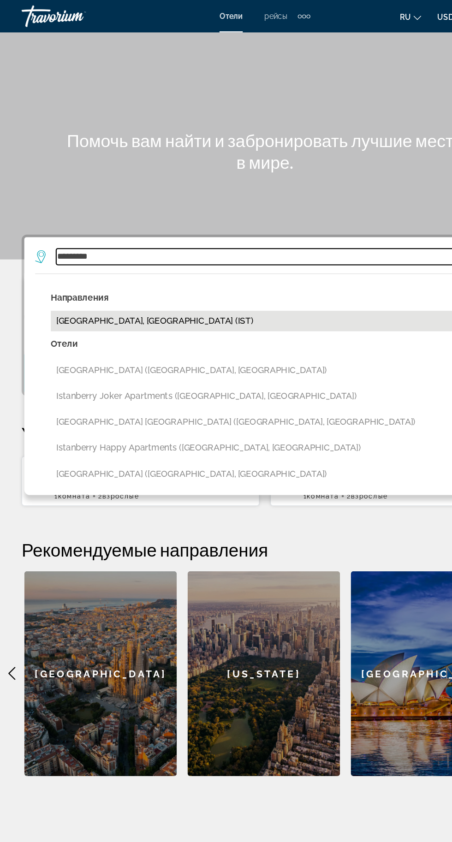
type input "**********"
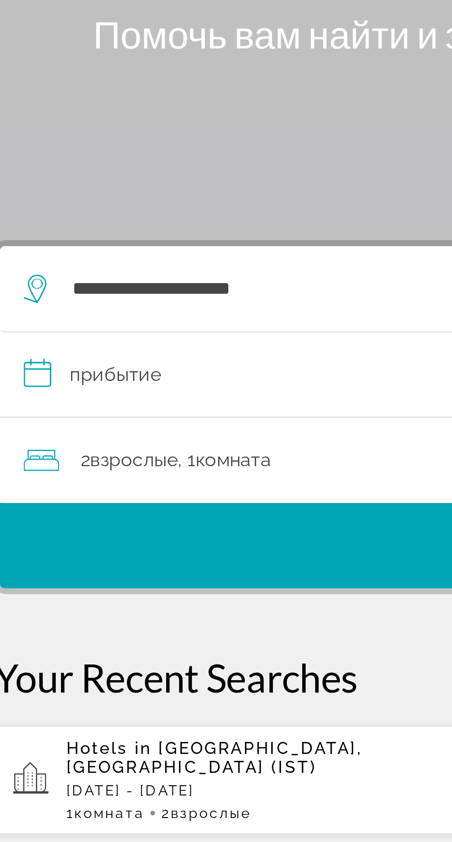
click at [107, 236] on input "**********" at bounding box center [228, 254] width 414 height 36
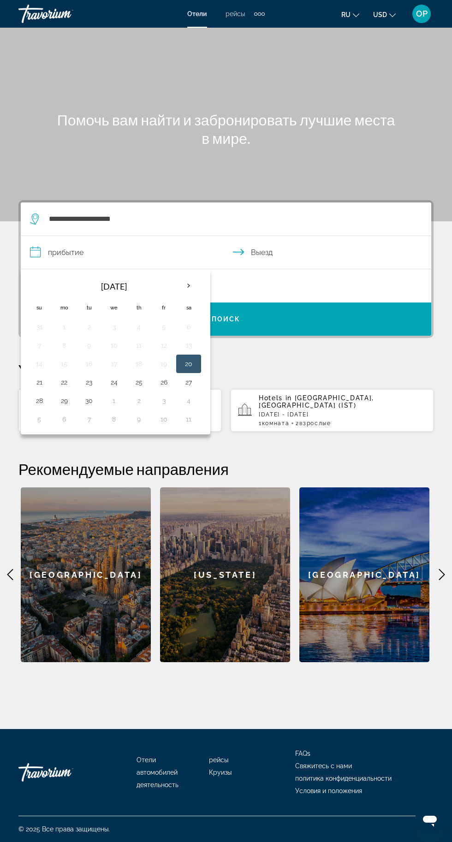
scroll to position [69, 0]
click at [121, 376] on button "24" at bounding box center [114, 382] width 15 height 13
click at [190, 376] on button "27" at bounding box center [188, 382] width 15 height 13
type input "**********"
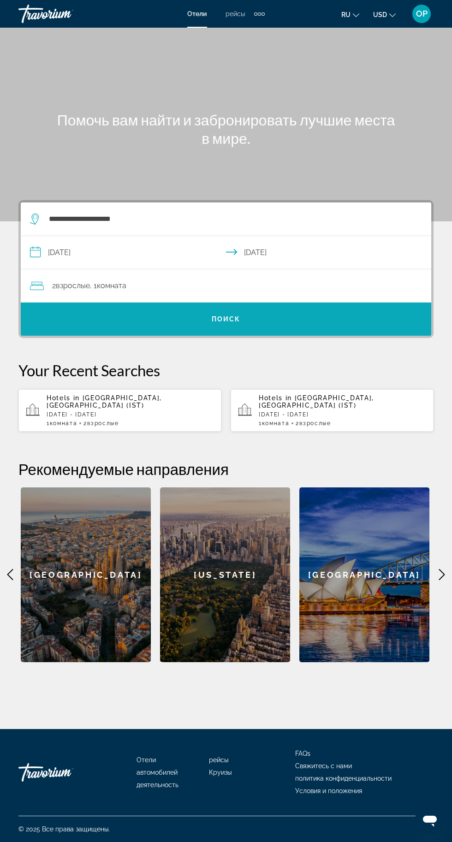
click at [294, 308] on span "Search widget" at bounding box center [226, 319] width 410 height 22
